Goal: Use online tool/utility: Utilize a website feature to perform a specific function

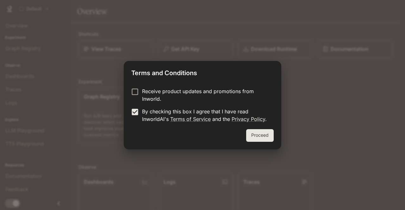
click at [267, 134] on button "Proceed" at bounding box center [260, 135] width 28 height 13
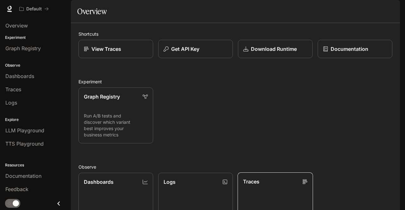
scroll to position [132, 0]
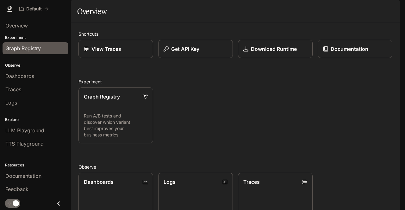
click at [20, 52] on span "Graph Registry" at bounding box center [22, 49] width 35 height 8
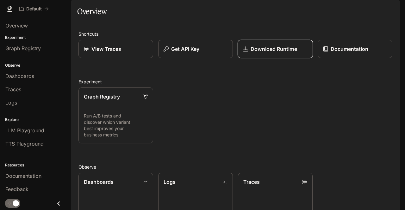
click at [276, 59] on link "Download Runtime" at bounding box center [275, 49] width 75 height 19
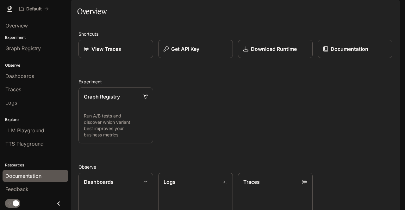
click at [22, 173] on span "Documentation" at bounding box center [23, 176] width 36 height 8
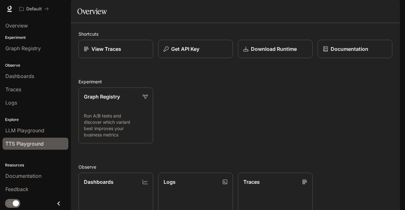
click at [34, 143] on span "TTS Playground" at bounding box center [24, 144] width 38 height 8
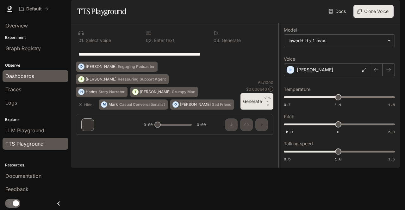
drag, startPoint x: 249, startPoint y: 72, endPoint x: 43, endPoint y: 75, distance: 205.9
click at [71, 74] on main "**********" at bounding box center [235, 84] width 329 height 168
paste textarea "**********"
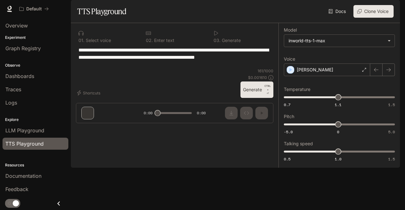
type textarea "**********"
click at [343, 76] on div "Dennis" at bounding box center [327, 70] width 86 height 13
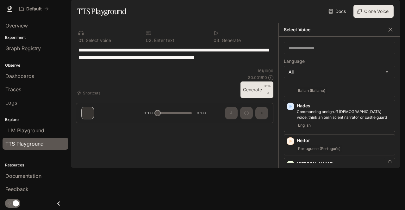
scroll to position [443, 0]
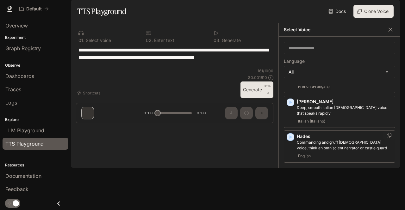
click at [313, 153] on div "English" at bounding box center [345, 156] width 96 height 8
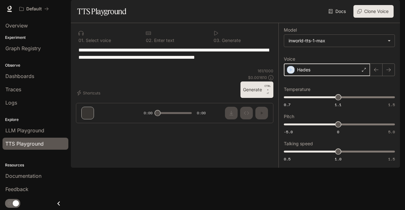
click at [292, 73] on icon "button" at bounding box center [290, 70] width 6 height 6
click at [351, 76] on div "Hades" at bounding box center [327, 70] width 86 height 13
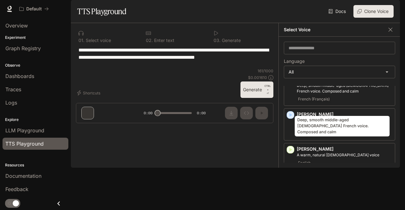
scroll to position [32, 0]
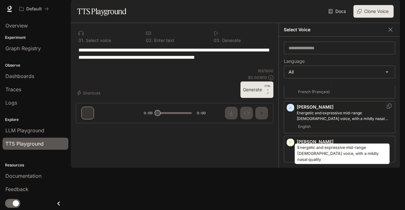
click at [321, 122] on p "Energetic and expressive mid-range male voice, with a mildly nasal quality" at bounding box center [345, 115] width 96 height 11
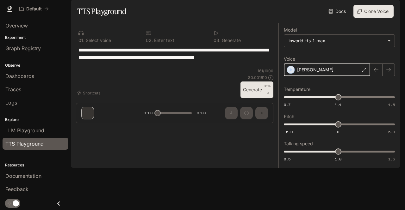
click at [292, 73] on icon "button" at bounding box center [290, 70] width 6 height 6
click at [308, 76] on div "Alex" at bounding box center [327, 70] width 86 height 13
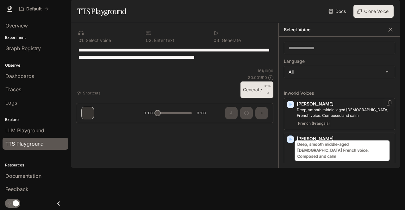
click at [348, 119] on p "Deep, smooth middle-aged male French voice. Composed and calm" at bounding box center [345, 112] width 96 height 11
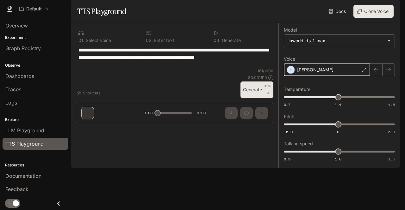
click at [288, 73] on icon "button" at bounding box center [290, 70] width 6 height 6
click at [329, 76] on div "Alain" at bounding box center [327, 70] width 86 height 13
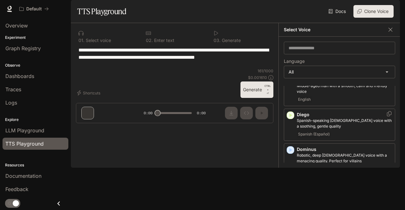
scroll to position [190, 0]
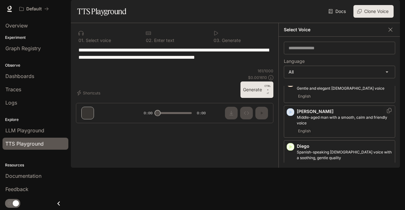
click at [292, 114] on icon "button" at bounding box center [290, 112] width 3 height 4
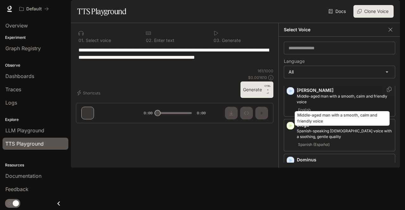
scroll to position [221, 0]
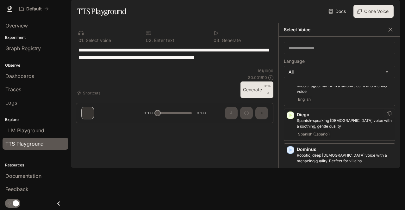
click at [292, 119] on icon "button" at bounding box center [290, 115] width 6 height 6
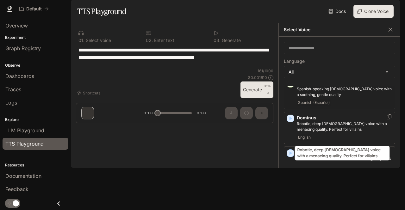
scroll to position [285, 0]
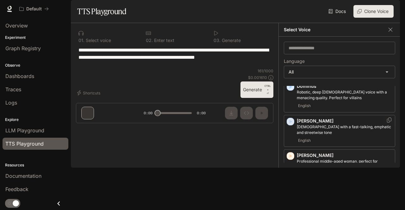
click at [288, 125] on icon "button" at bounding box center [290, 122] width 6 height 6
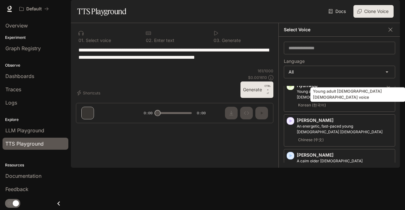
scroll to position [569, 0]
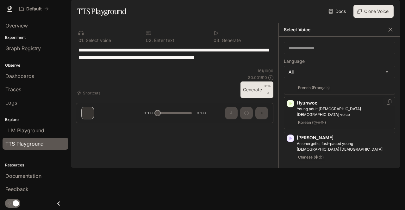
click at [289, 105] on icon "button" at bounding box center [290, 104] width 3 height 4
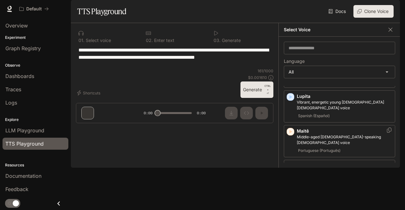
scroll to position [886, 0]
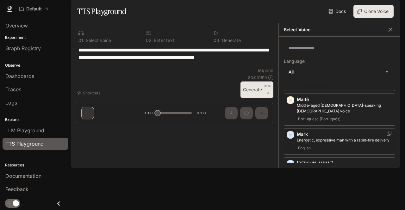
click at [294, 131] on div "button" at bounding box center [291, 135] width 8 height 8
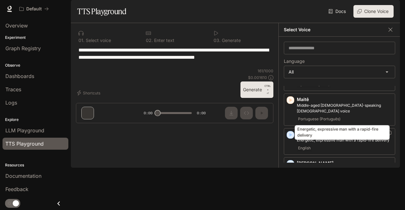
click at [340, 138] on p "Energetic, expressive man with a rapid-fire delivery" at bounding box center [345, 141] width 96 height 6
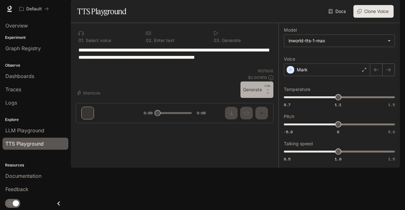
click at [248, 98] on button "Generate CTRL + ⏎" at bounding box center [256, 90] width 33 height 16
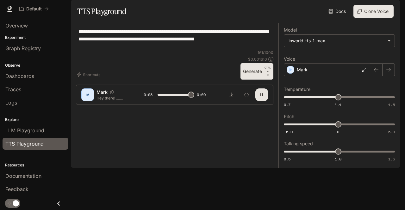
type input "*"
click at [353, 76] on div "Mark" at bounding box center [327, 70] width 86 height 13
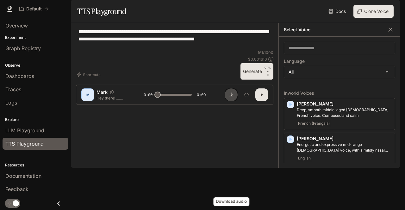
click at [228, 101] on button "Download audio" at bounding box center [231, 95] width 13 height 13
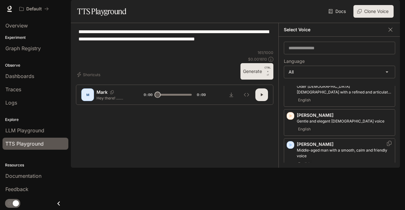
scroll to position [158, 0]
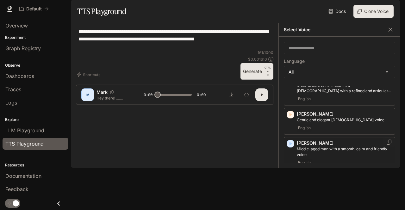
click at [287, 148] on div "button" at bounding box center [291, 144] width 8 height 8
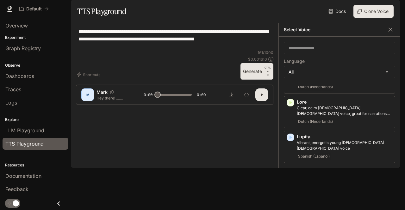
scroll to position [822, 0]
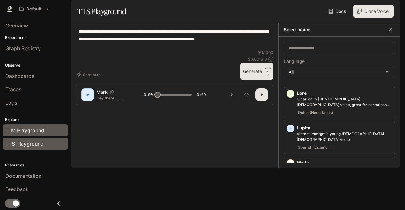
click at [38, 132] on span "LLM Playground" at bounding box center [24, 131] width 39 height 8
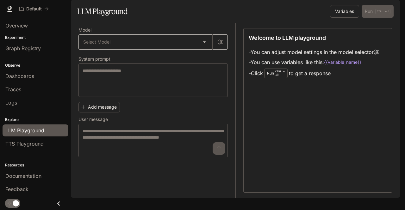
click at [208, 61] on body "Skip to main content Default Documentation Documentation Portal Overview Experi…" at bounding box center [202, 105] width 405 height 210
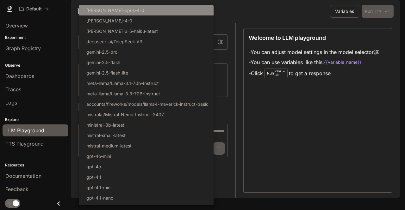
click at [158, 9] on li "claude-opus-4-0" at bounding box center [146, 10] width 135 height 10
type input "**********"
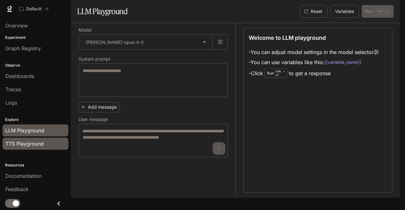
click at [31, 144] on span "TTS Playground" at bounding box center [24, 144] width 38 height 8
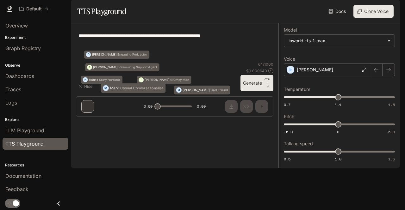
type textarea "**********"
